Goal: Task Accomplishment & Management: Complete application form

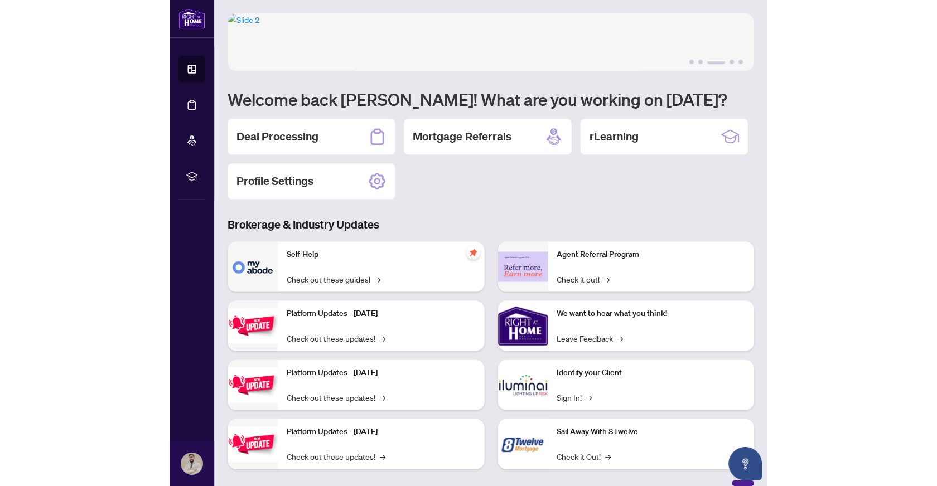
scroll to position [13, 0]
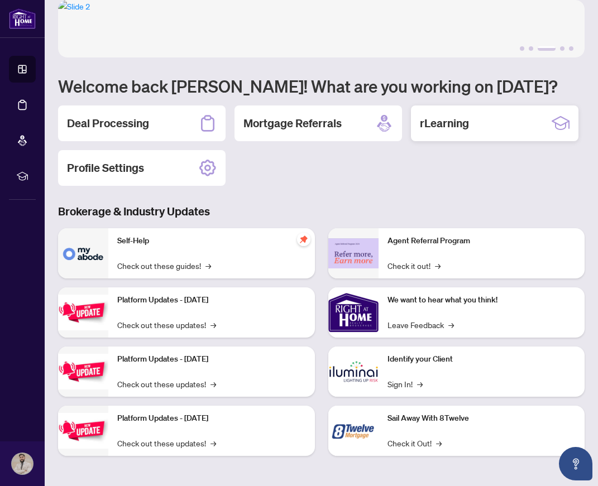
click at [453, 141] on div "rLearning" at bounding box center [494, 123] width 167 height 36
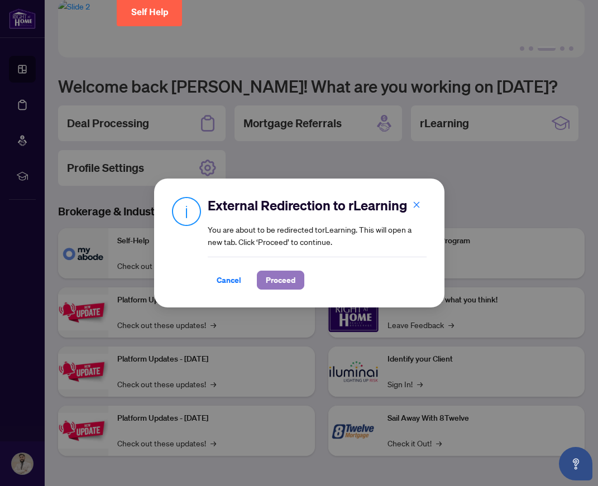
click at [276, 280] on span "Proceed" at bounding box center [281, 280] width 30 height 18
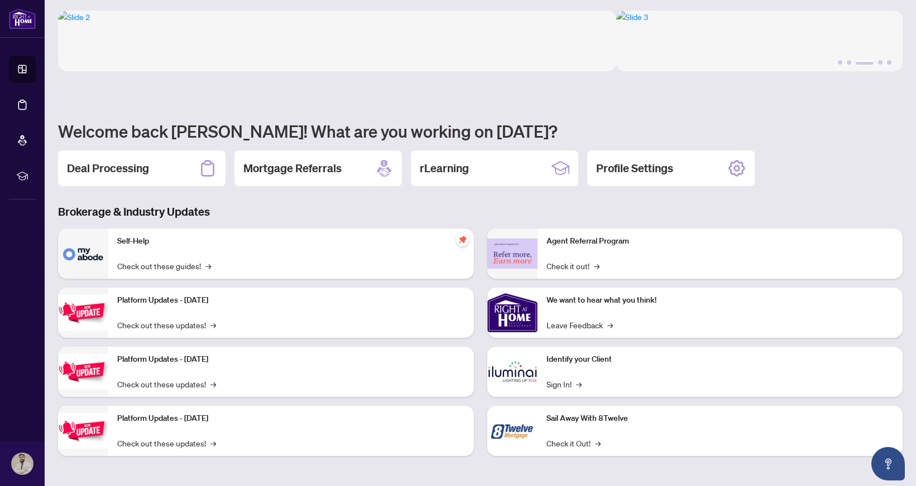
scroll to position [3, 0]
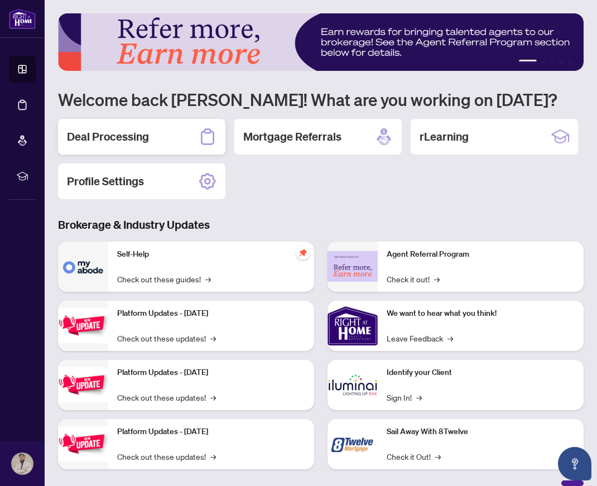
click at [126, 141] on h2 "Deal Processing" at bounding box center [108, 137] width 82 height 16
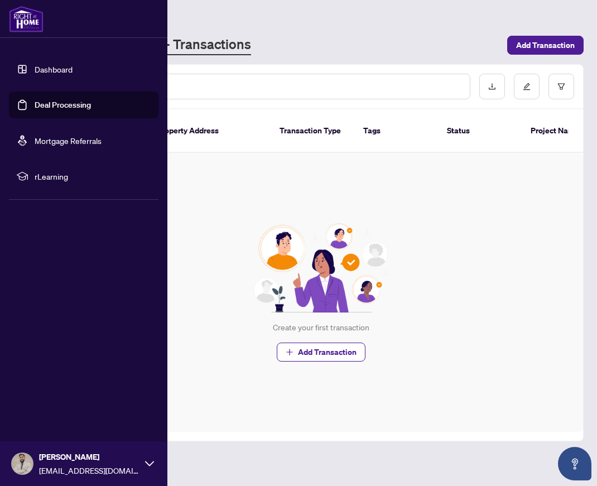
click at [35, 71] on link "Dashboard" at bounding box center [54, 69] width 38 height 10
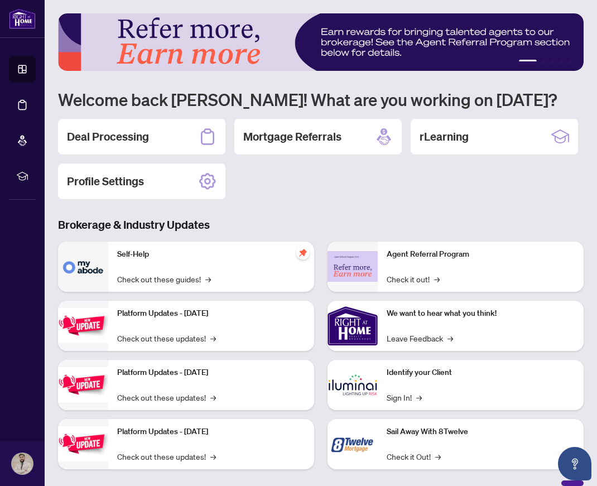
click at [297, 196] on div "Deal Processing Mortgage Referrals rLearning Profile Settings" at bounding box center [321, 159] width 526 height 80
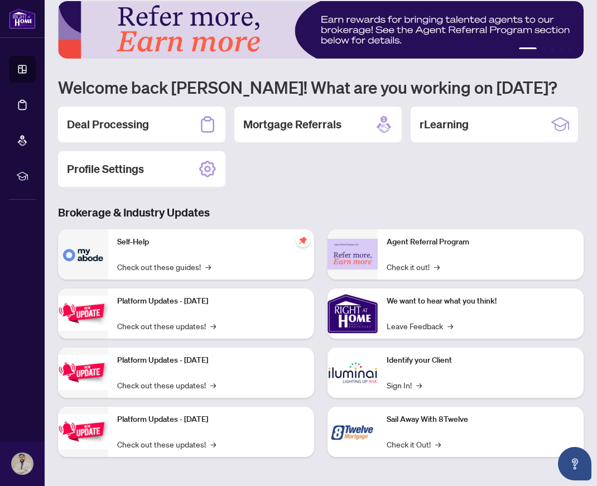
scroll to position [13, 0]
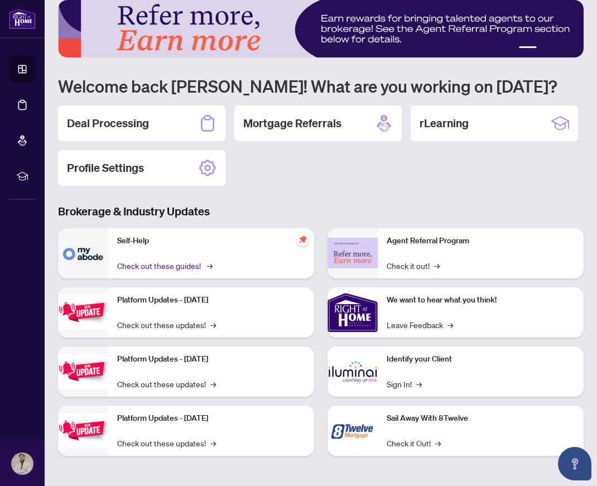
click at [207, 264] on span "→" at bounding box center [210, 265] width 6 height 12
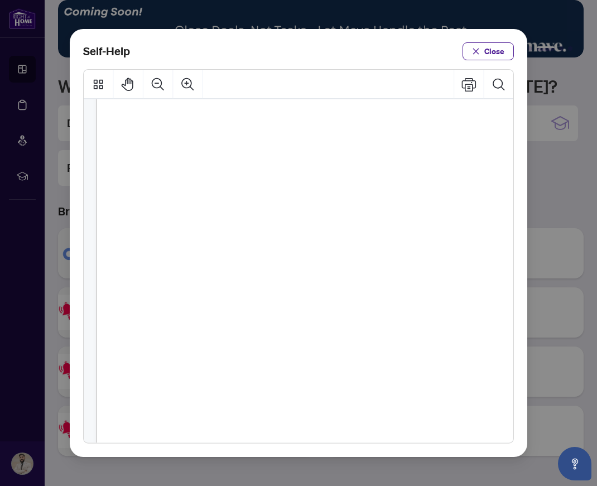
scroll to position [53, 0]
click at [498, 48] on span "Close" at bounding box center [494, 51] width 20 height 18
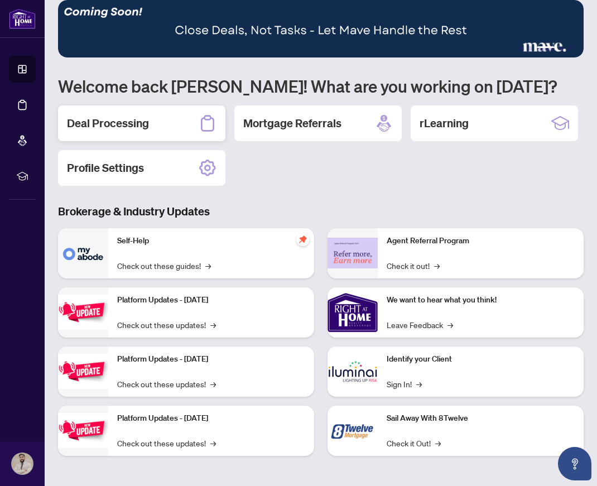
click at [194, 110] on div "Deal Processing" at bounding box center [141, 123] width 167 height 36
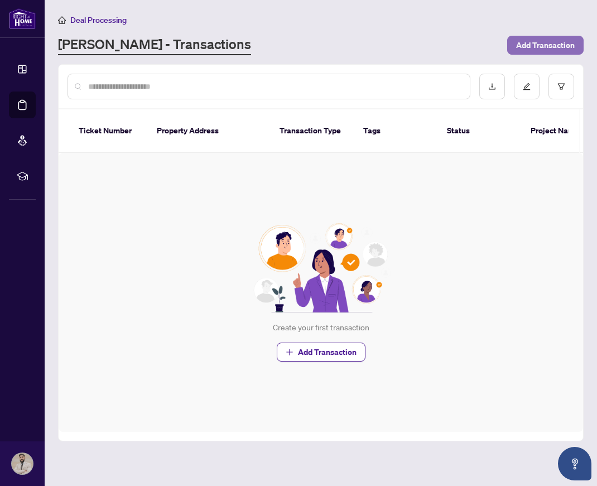
click at [552, 50] on span "Add Transaction" at bounding box center [545, 45] width 59 height 18
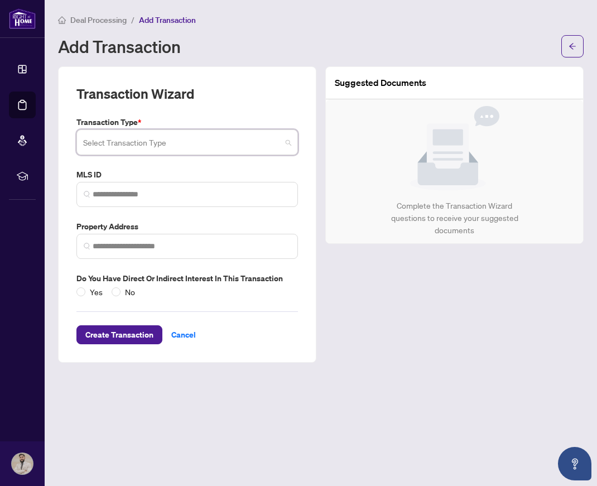
click at [151, 141] on input "search" at bounding box center [182, 144] width 198 height 25
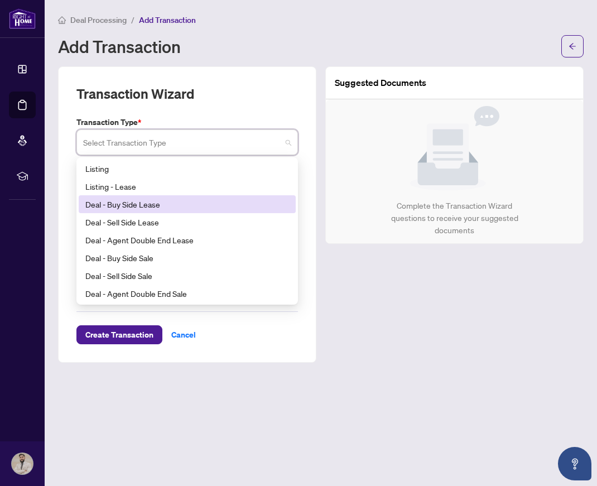
click at [145, 206] on div "Deal - Buy Side Lease" at bounding box center [187, 204] width 204 height 12
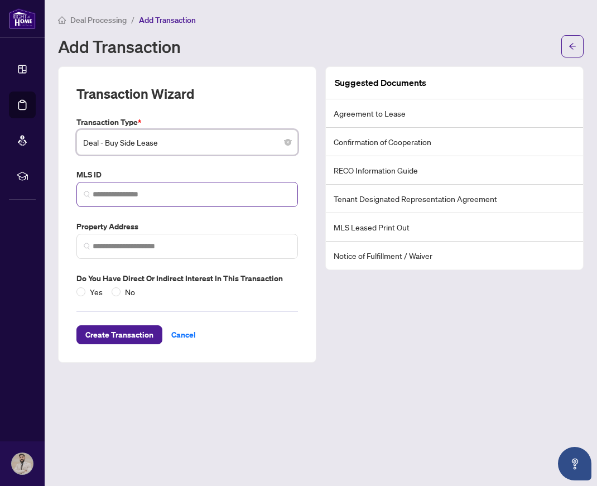
click at [144, 205] on span at bounding box center [186, 194] width 221 height 25
click at [429, 204] on li "Tenant Designated Representation Agreement" at bounding box center [454, 199] width 257 height 28
click at [151, 196] on input "search" at bounding box center [192, 195] width 198 height 12
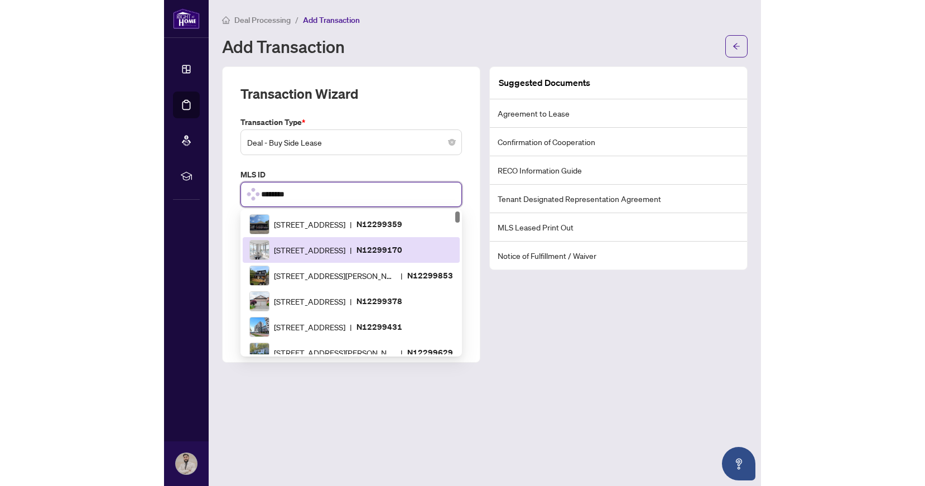
scroll to position [870, 0]
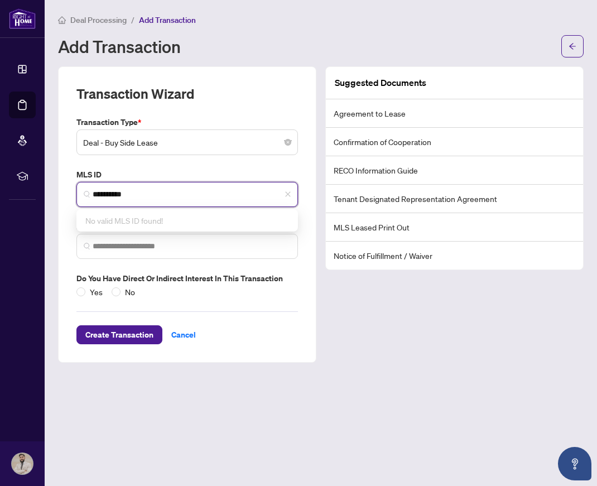
click at [118, 194] on input "**********" at bounding box center [192, 195] width 198 height 12
type input "*********"
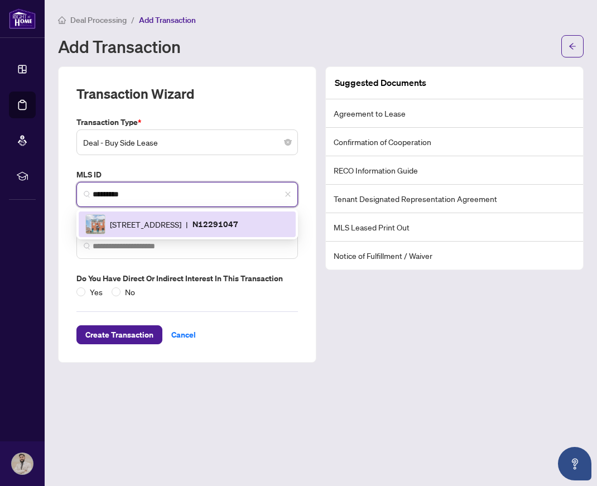
click at [135, 214] on div "23 Ormerod Lane, Richmond Hill, Ontario L4S 0G3, Canada | N12291047" at bounding box center [187, 224] width 204 height 20
type input "**********"
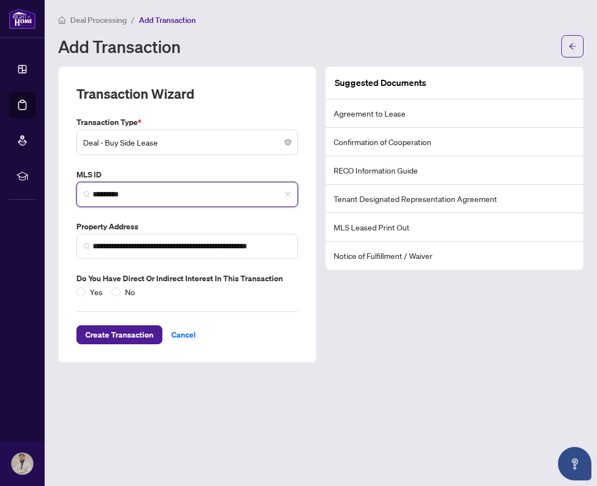
type input "*********"
